Goal: Task Accomplishment & Management: Use online tool/utility

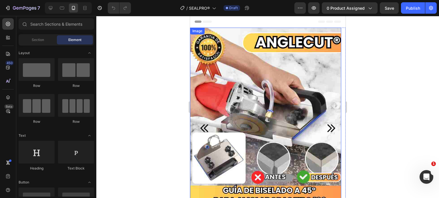
scroll to position [29, 0]
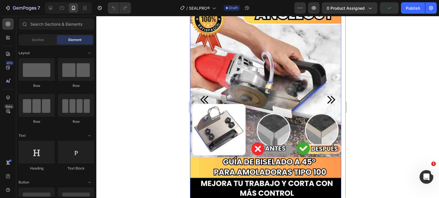
click at [283, 75] on img at bounding box center [265, 99] width 151 height 201
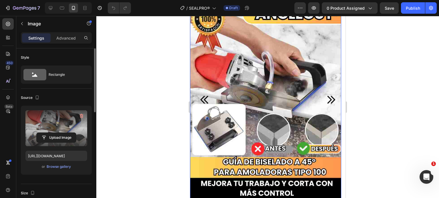
click at [59, 140] on input "file" at bounding box center [56, 138] width 39 height 10
click at [68, 138] on input "file" at bounding box center [56, 138] width 39 height 10
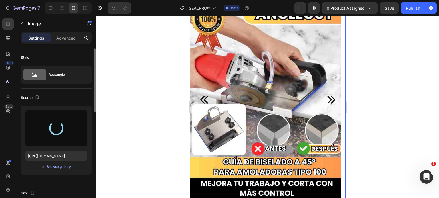
type input "[URL][DOMAIN_NAME]"
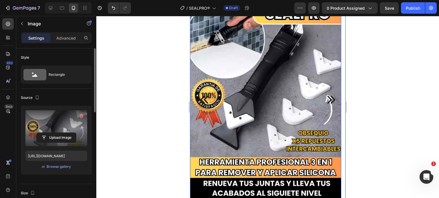
click at [326, 98] on icon "Carousel Next Arrow" at bounding box center [330, 100] width 11 height 11
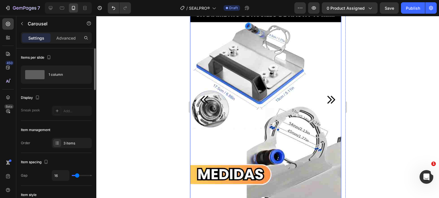
click at [290, 107] on img at bounding box center [265, 99] width 151 height 201
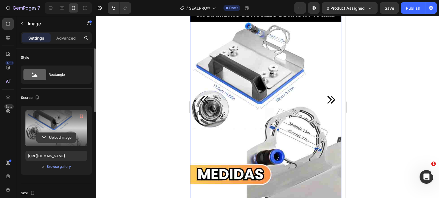
click at [61, 137] on input "file" at bounding box center [56, 138] width 39 height 10
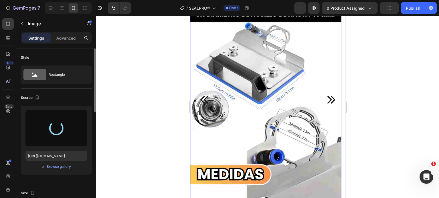
type input "[URL][DOMAIN_NAME]"
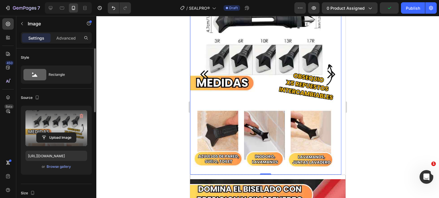
scroll to position [57, 0]
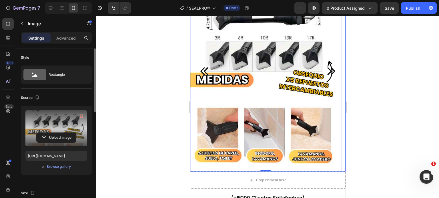
click at [325, 68] on icon "Carousel Next Arrow" at bounding box center [330, 71] width 11 height 11
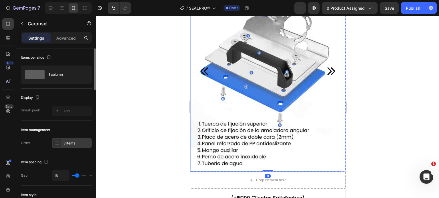
click at [66, 142] on div "3 items" at bounding box center [76, 143] width 27 height 5
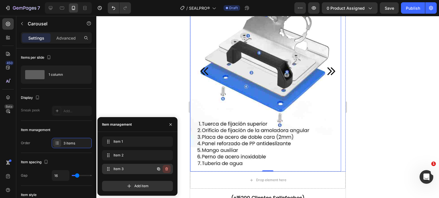
click at [168, 169] on icon "button" at bounding box center [166, 169] width 5 height 5
click at [168, 169] on div "Delete" at bounding box center [162, 169] width 11 height 5
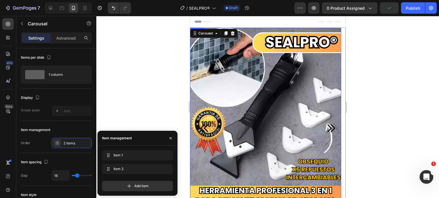
scroll to position [29, 0]
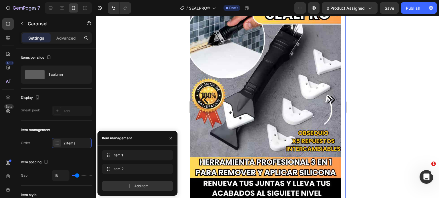
click at [204, 101] on icon "Carousel Back Arrow" at bounding box center [204, 100] width 11 height 11
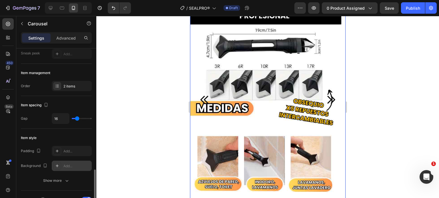
scroll to position [143, 0]
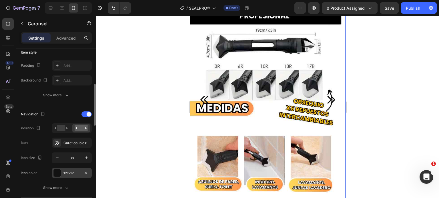
click at [62, 173] on div "121212" at bounding box center [72, 173] width 40 height 10
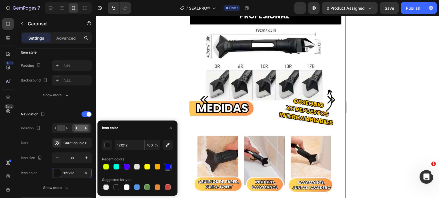
click at [165, 169] on div at bounding box center [168, 167] width 6 height 6
click at [205, 95] on icon "Carousel Back Arrow" at bounding box center [204, 100] width 11 height 11
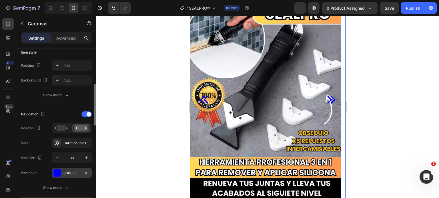
click at [73, 171] on div "0000FF" at bounding box center [71, 173] width 17 height 5
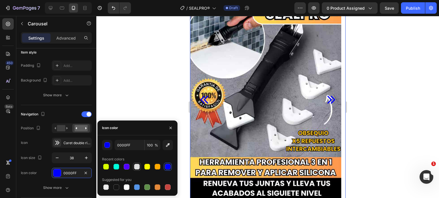
click at [136, 168] on div at bounding box center [137, 167] width 6 height 6
click at [116, 168] on div at bounding box center [116, 167] width 6 height 6
click at [128, 168] on div at bounding box center [127, 167] width 6 height 6
click at [170, 168] on div at bounding box center [167, 167] width 7 height 7
type input "0000FF"
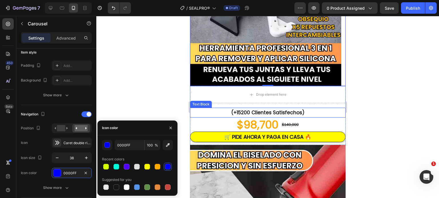
scroll to position [200, 0]
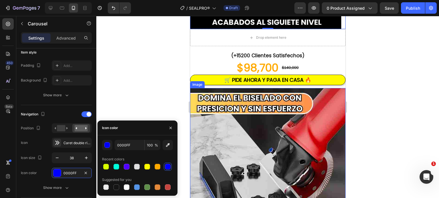
click at [264, 132] on img at bounding box center [267, 191] width 155 height 207
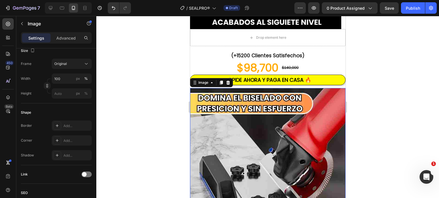
scroll to position [0, 0]
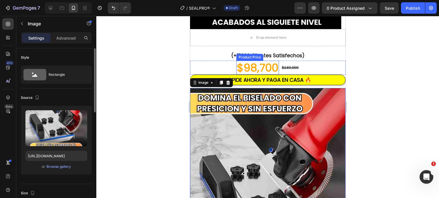
click at [238, 69] on div "$98,700" at bounding box center [257, 68] width 43 height 14
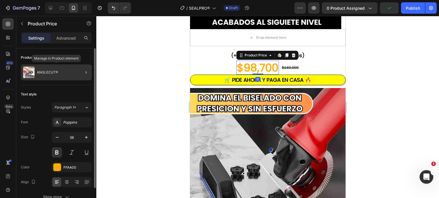
click at [51, 75] on div "ANGLECUT®" at bounding box center [56, 73] width 71 height 16
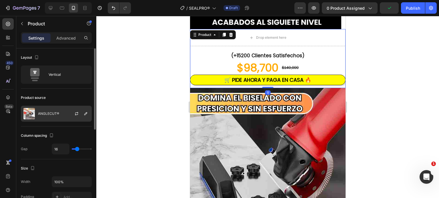
click at [63, 117] on div "ANGLECUT®" at bounding box center [56, 114] width 71 height 16
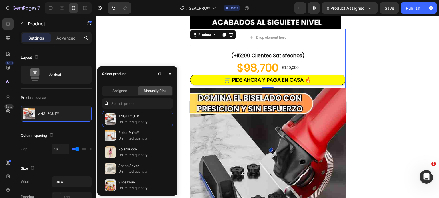
click at [156, 91] on span "Manually Pick" at bounding box center [155, 91] width 23 height 5
click at [143, 105] on input "text" at bounding box center [137, 104] width 71 height 10
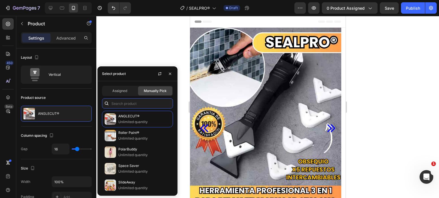
scroll to position [114, 0]
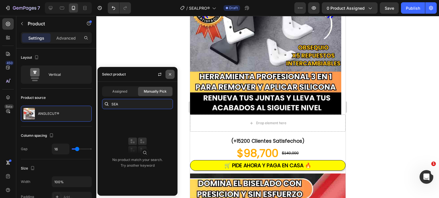
type input "SEA"
click at [172, 73] on icon "button" at bounding box center [170, 74] width 5 height 5
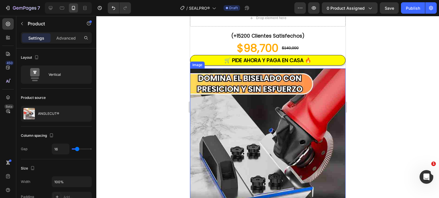
scroll to position [257, 0]
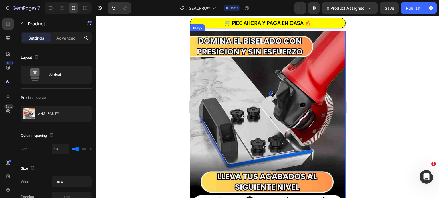
click at [258, 97] on img at bounding box center [267, 134] width 155 height 207
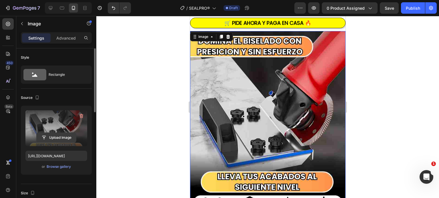
click at [48, 138] on input "file" at bounding box center [56, 138] width 39 height 10
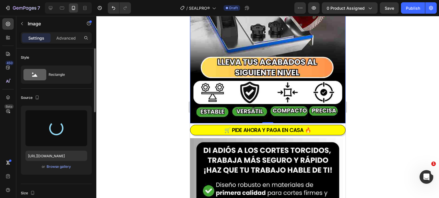
scroll to position [400, 0]
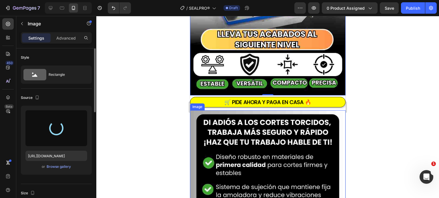
type input "[URL][DOMAIN_NAME]"
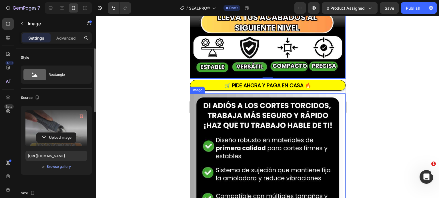
scroll to position [485, 0]
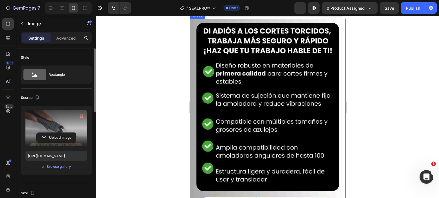
click at [263, 111] on img at bounding box center [267, 122] width 155 height 207
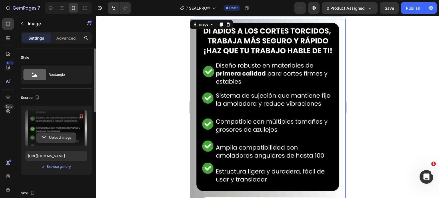
click at [67, 136] on input "file" at bounding box center [56, 138] width 39 height 10
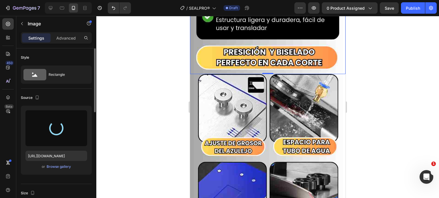
scroll to position [657, 0]
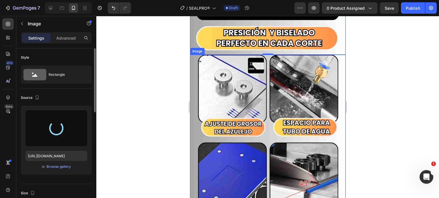
type input "[URL][DOMAIN_NAME]"
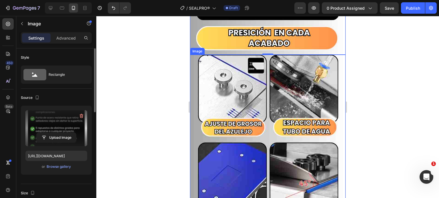
click at [239, 97] on img at bounding box center [267, 158] width 155 height 207
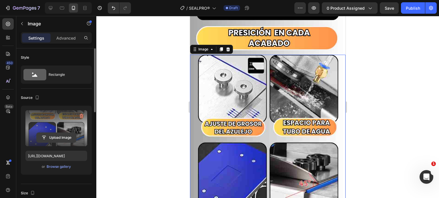
click at [54, 133] on input "file" at bounding box center [56, 138] width 39 height 10
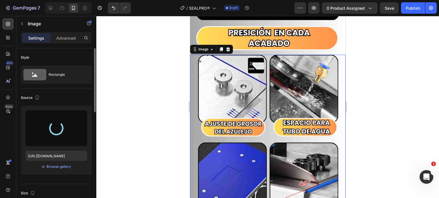
type input "[URL][DOMAIN_NAME]"
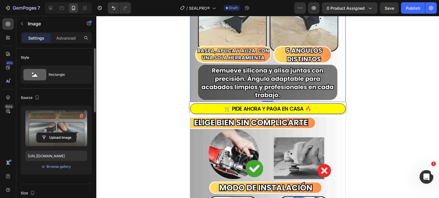
scroll to position [828, 0]
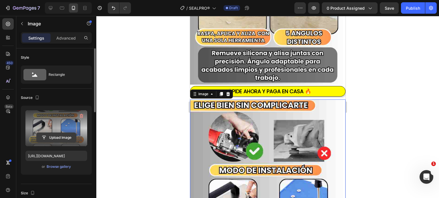
click at [55, 139] on input "file" at bounding box center [56, 138] width 39 height 10
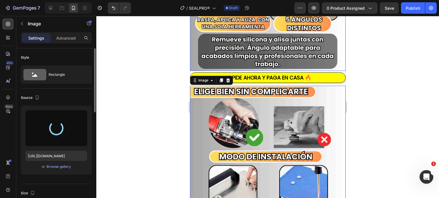
scroll to position [857, 0]
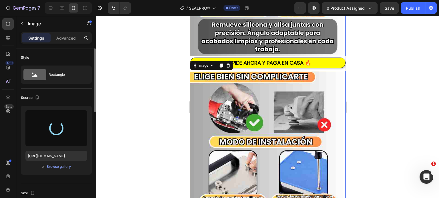
type input "[URL][DOMAIN_NAME]"
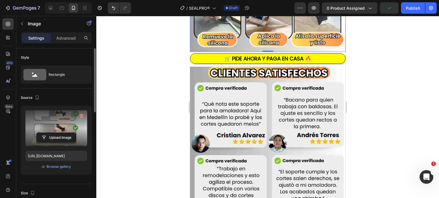
scroll to position [1085, 0]
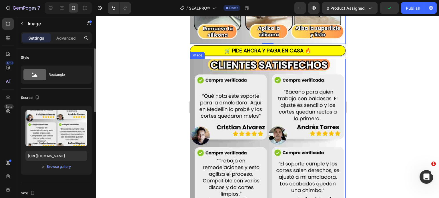
click at [262, 87] on img at bounding box center [267, 162] width 155 height 207
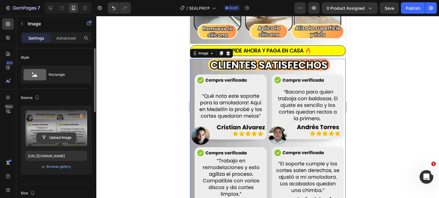
click at [65, 138] on input "file" at bounding box center [56, 138] width 39 height 10
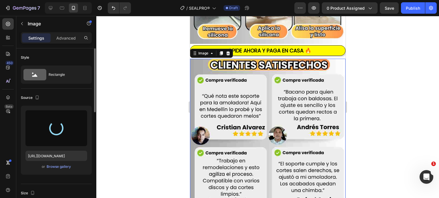
type input "[URL][DOMAIN_NAME]"
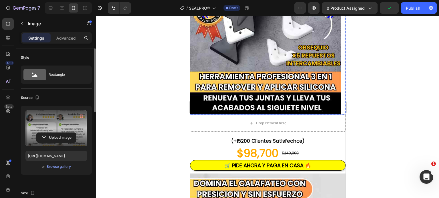
scroll to position [0, 0]
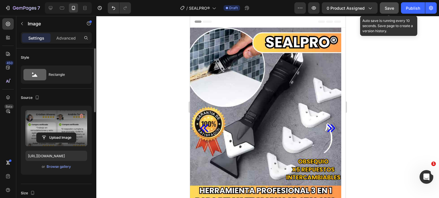
click at [393, 5] on div "Save" at bounding box center [388, 8] width 9 height 6
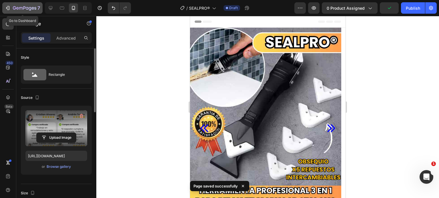
click at [15, 9] on icon "button" at bounding box center [24, 8] width 23 height 5
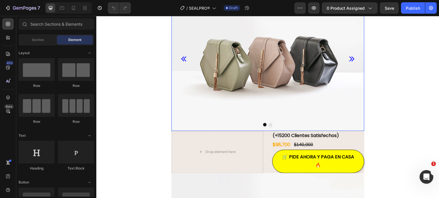
scroll to position [29, 0]
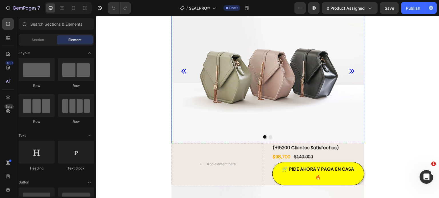
click at [350, 73] on icon "Carousel Next Arrow" at bounding box center [351, 71] width 5 height 5
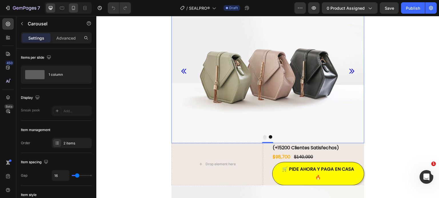
click at [76, 10] on div at bounding box center [73, 7] width 9 height 9
type input "38"
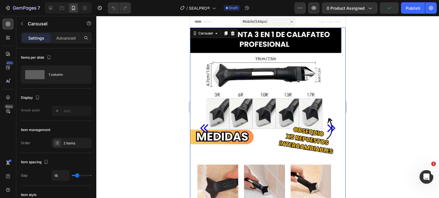
click at [201, 131] on icon "Carousel Back Arrow" at bounding box center [204, 128] width 11 height 11
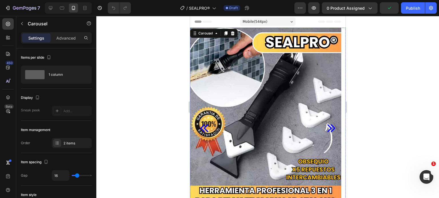
scroll to position [114, 0]
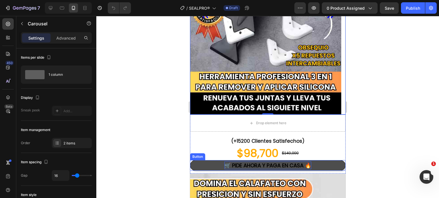
click at [260, 163] on span "🛒 PIDE AHORA Y PAGA EN CASA 🔥" at bounding box center [267, 165] width 87 height 7
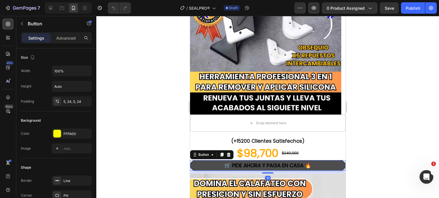
click at [204, 162] on button "🛒 PIDE AHORA Y PAGA EN CASA 🔥" at bounding box center [267, 165] width 155 height 11
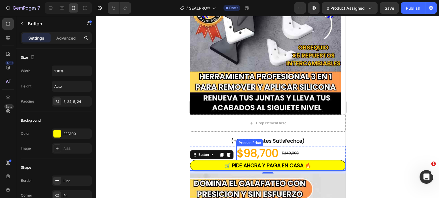
click at [236, 157] on div "$98,700" at bounding box center [257, 153] width 43 height 14
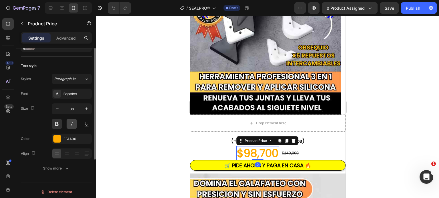
scroll to position [0, 0]
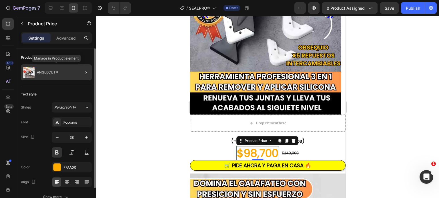
click at [62, 77] on div "ANGLECUT®" at bounding box center [56, 73] width 71 height 16
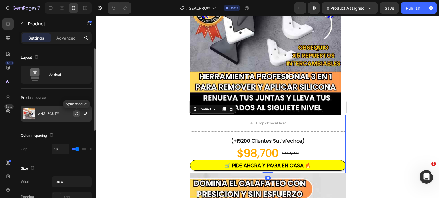
click at [77, 114] on icon "button" at bounding box center [76, 114] width 5 height 5
click at [86, 117] on button "button" at bounding box center [85, 114] width 7 height 7
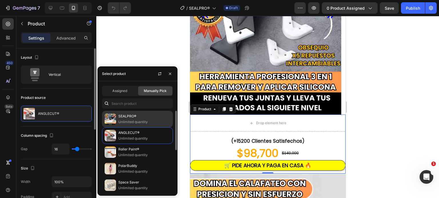
click at [123, 119] on p "SEALPRO®" at bounding box center [144, 117] width 52 height 6
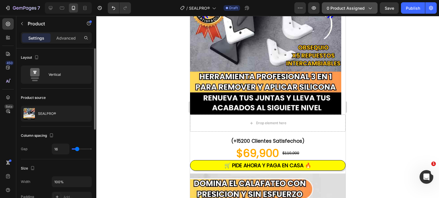
click at [348, 12] on button "0 product assigned" at bounding box center [350, 7] width 56 height 11
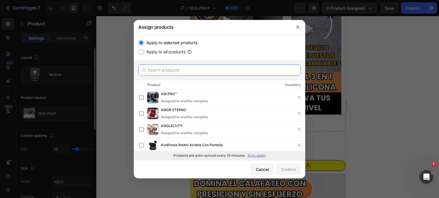
click at [164, 71] on input "text" at bounding box center [219, 70] width 162 height 11
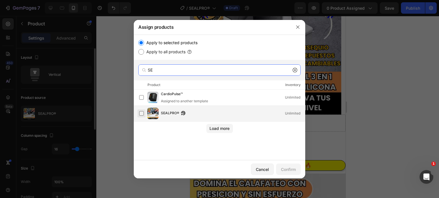
type input "SE"
click at [143, 113] on label at bounding box center [141, 113] width 5 height 5
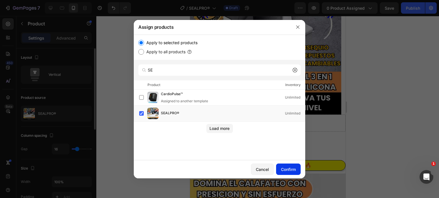
click at [294, 169] on div "Confirm" at bounding box center [288, 170] width 15 height 6
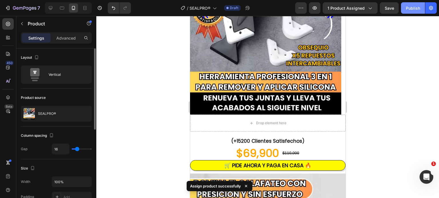
click at [406, 9] on div "Publish" at bounding box center [412, 8] width 14 height 6
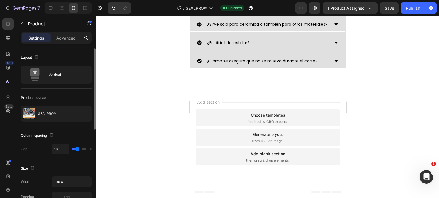
scroll to position [1142, 0]
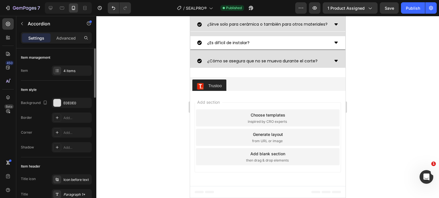
scroll to position [1199, 0]
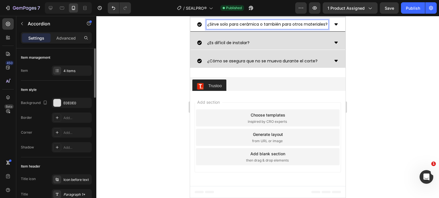
click at [232, 28] on p "¿Sirve solo para cerámica o también para otros materiales?" at bounding box center [267, 24] width 120 height 7
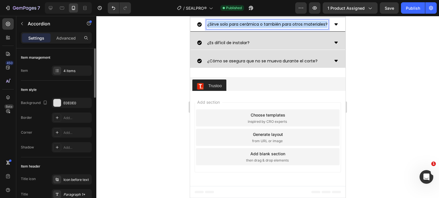
click at [232, 28] on p "¿Sirve solo para cerámica o también para otros materiales?" at bounding box center [267, 24] width 120 height 7
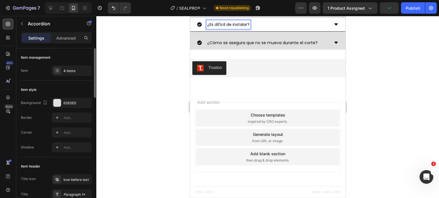
click at [228, 28] on p "¿Es difícil de instalar?" at bounding box center [228, 24] width 42 height 7
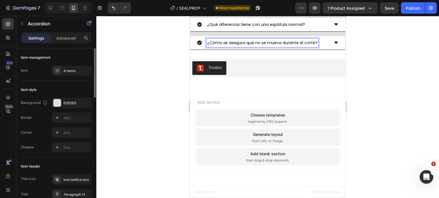
click at [244, 47] on p "¿Cómo se asegura que no se mueva durante el corte?" at bounding box center [262, 42] width 110 height 7
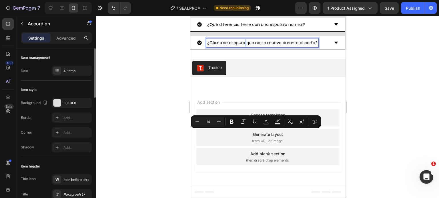
click at [244, 47] on p "¿Cómo se asegura que no se mueva durante el corte?" at bounding box center [262, 42] width 110 height 7
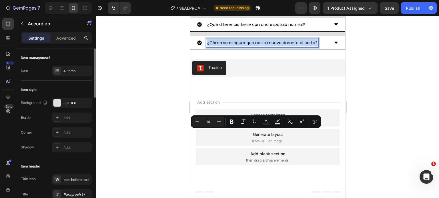
click at [244, 47] on p "¿Cómo se asegura que no se mueva durante el corte?" at bounding box center [262, 42] width 110 height 7
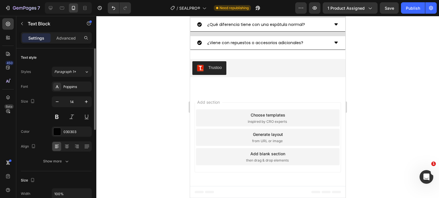
click at [318, 11] on div "¿Sirve solo para baños o también en otras áreas?" at bounding box center [263, 6] width 132 height 9
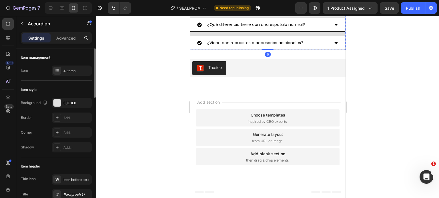
click at [256, 11] on p "Aunque se diseñó principalmente para cerámica y baldosas, también funciona con …" at bounding box center [267, 0] width 140 height 22
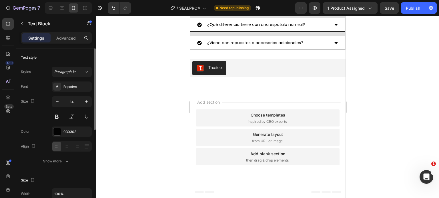
click at [256, 11] on p "Aunque se diseñó principalmente para cerámica y baldosas, también funciona con …" at bounding box center [267, 0] width 140 height 22
drag, startPoint x: 322, startPoint y: 132, endPoint x: 303, endPoint y: 132, distance: 18.6
click at [322, 29] on div "¿Qué diferencia tiene con una espátula normal?" at bounding box center [263, 24] width 132 height 9
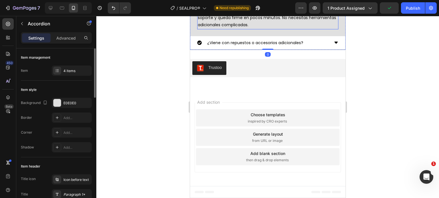
click at [302, 29] on p "No, es muy fácil de montar. Solo ajustas la amoladora en el soporte y queda fir…" at bounding box center [267, 18] width 140 height 22
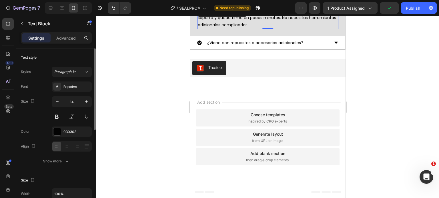
click at [302, 29] on p "No, es muy fácil de montar. Solo ajustas la amoladora en el soporte y queda fir…" at bounding box center [267, 18] width 140 height 22
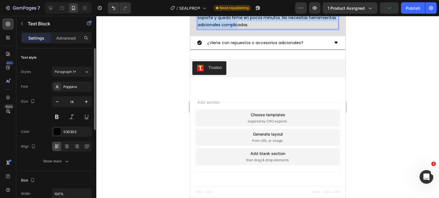
click at [302, 29] on p "No, es muy fácil de montar. Solo ajustas la amoladora en el soporte y queda fir…" at bounding box center [267, 18] width 140 height 22
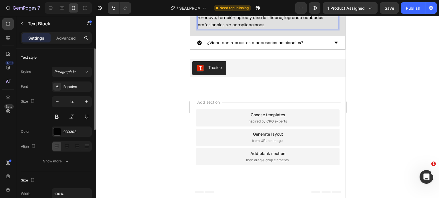
click at [332, 50] on div "¿Viene con repuestos o accesorios adicionales?" at bounding box center [267, 43] width 155 height 14
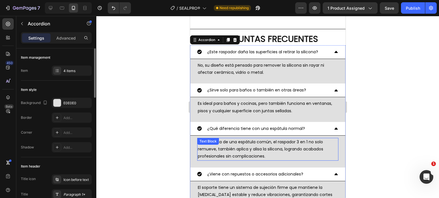
scroll to position [1256, 0]
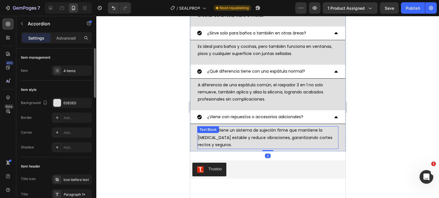
click at [264, 140] on p "El soporte tiene un sistema de sujeción firme que mantiene la amoladora estable…" at bounding box center [267, 138] width 140 height 22
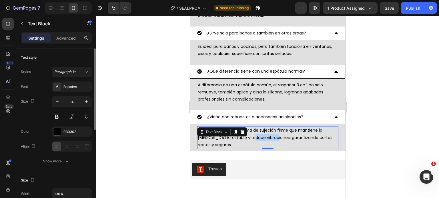
click at [264, 140] on p "El soporte tiene un sistema de sujeción firme que mantiene la amoladora estable…" at bounding box center [267, 138] width 140 height 22
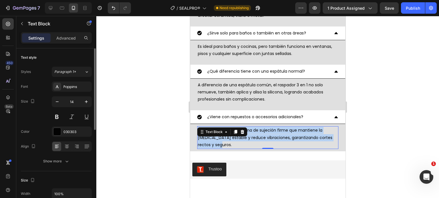
click at [264, 140] on p "El soporte tiene un sistema de sujeción firme que mantiene la amoladora estable…" at bounding box center [267, 138] width 140 height 22
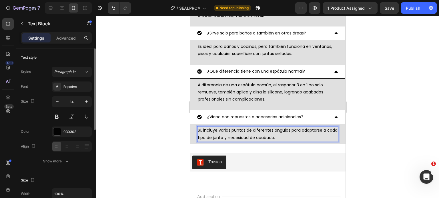
click at [359, 135] on div at bounding box center [267, 107] width 342 height 182
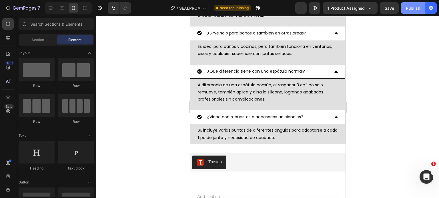
click at [418, 10] on div "Publish" at bounding box center [412, 8] width 14 height 6
click at [336, 31] on div "¿Sirve solo para baños o también en otras áreas?" at bounding box center [267, 34] width 155 height 14
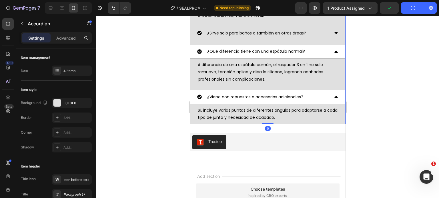
click at [332, 57] on div "¿Qué diferencia tiene con una espátula normal?" at bounding box center [267, 52] width 155 height 14
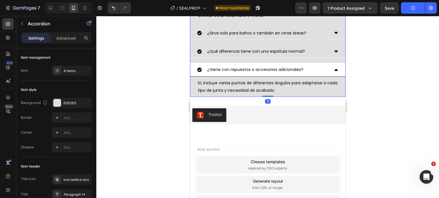
click at [335, 71] on div "¿Viene con repuestos o accesorios adicionales?" at bounding box center [267, 70] width 155 height 14
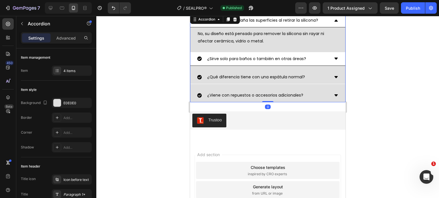
scroll to position [1228, 0]
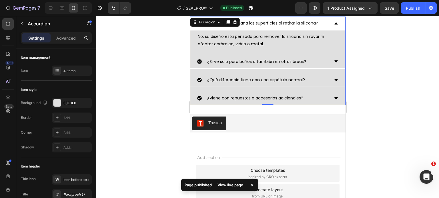
click at [330, 26] on div "¿Este raspador daña las superficies al retirar la silicona?" at bounding box center [267, 24] width 155 height 14
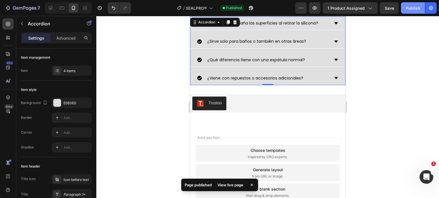
click at [402, 8] on button "Publish" at bounding box center [413, 7] width 24 height 11
click at [316, 9] on icon "button" at bounding box center [314, 7] width 4 height 3
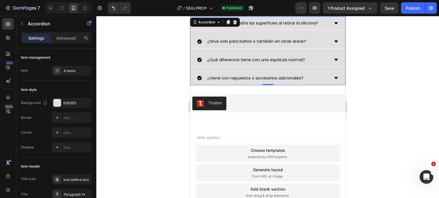
scroll to position [1262, 0]
